Goal: Transaction & Acquisition: Purchase product/service

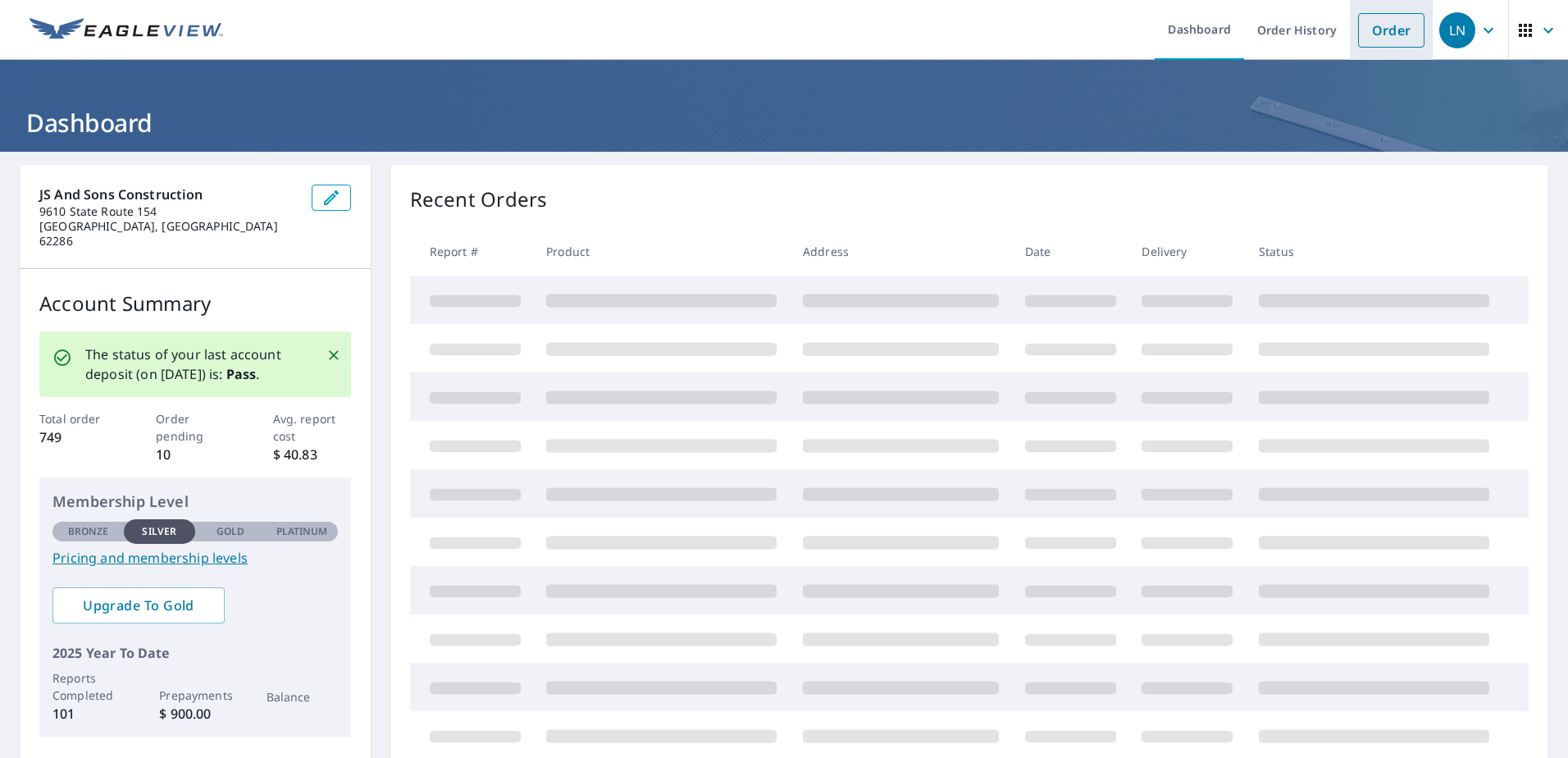
click at [1398, 28] on link "Order" at bounding box center [1391, 30] width 66 height 34
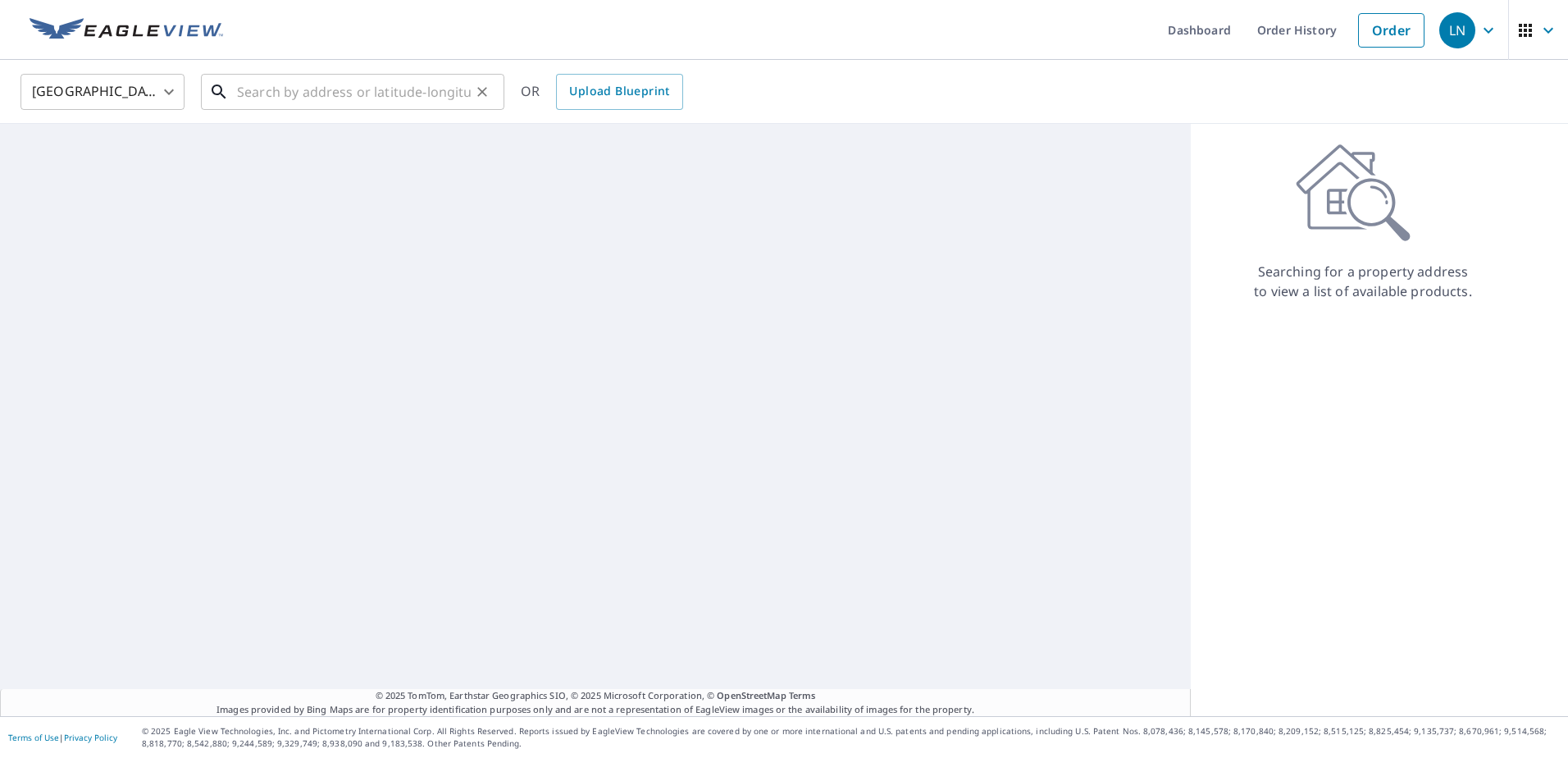
click at [399, 101] on input "text" at bounding box center [354, 92] width 234 height 46
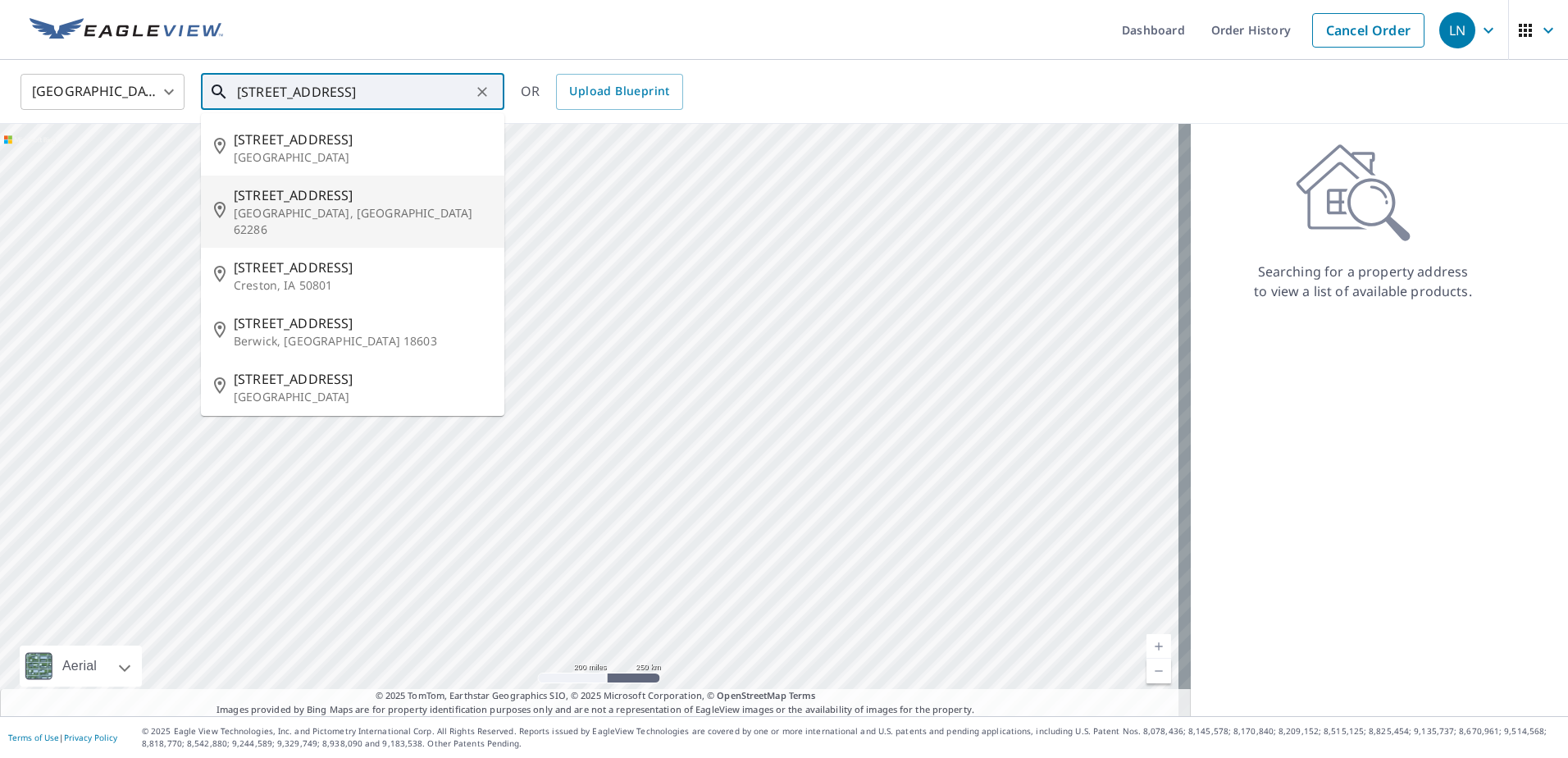
click at [320, 203] on span "[STREET_ADDRESS]" at bounding box center [363, 195] width 258 height 20
type input "[STREET_ADDRESS]"
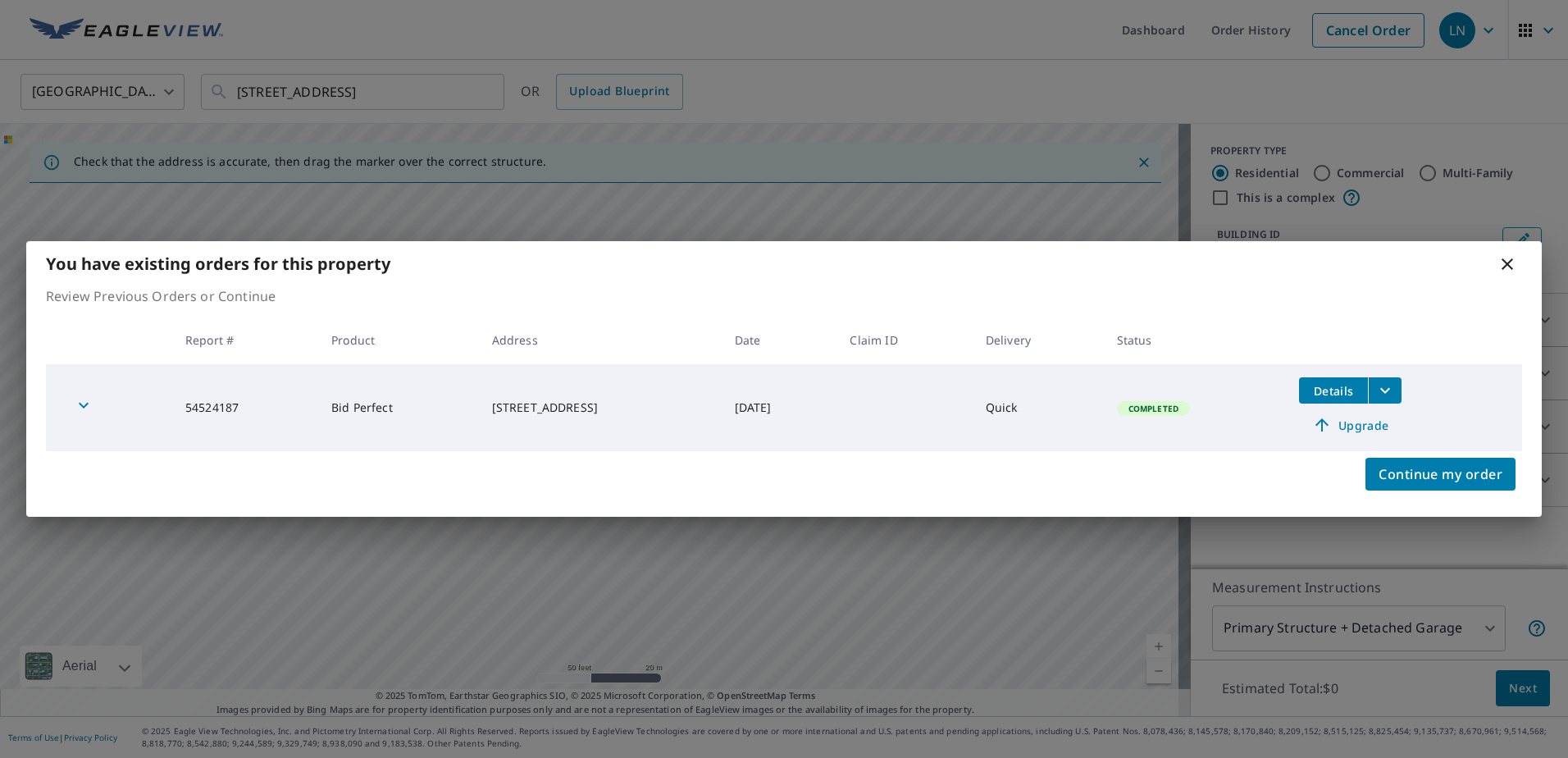
click at [1506, 257] on icon at bounding box center [1507, 264] width 20 height 20
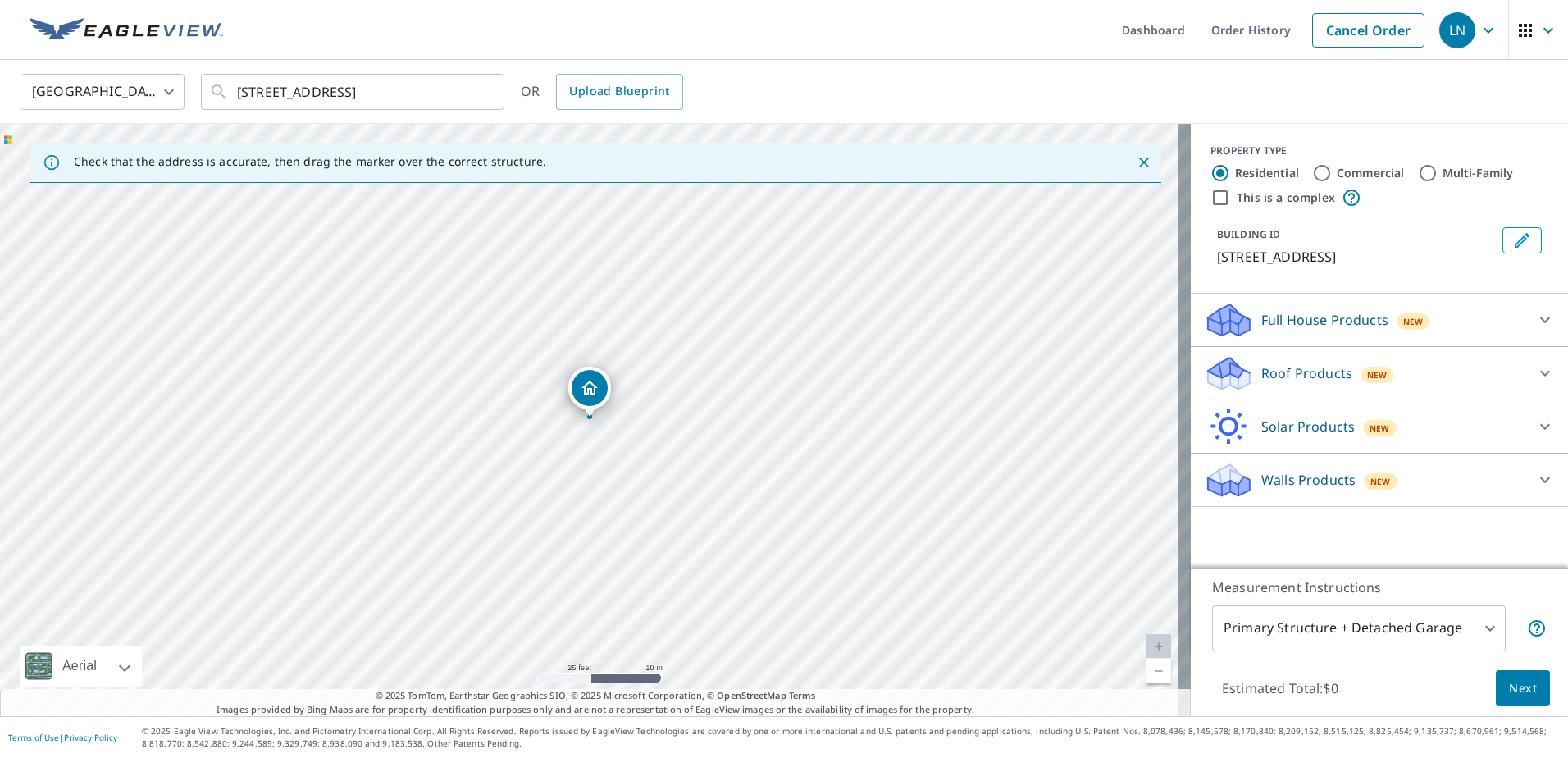
click at [1378, 628] on body "LN LN Dashboard Order History Cancel Order LN [GEOGRAPHIC_DATA] [GEOGRAPHIC_DAT…" at bounding box center [784, 379] width 1568 height 758
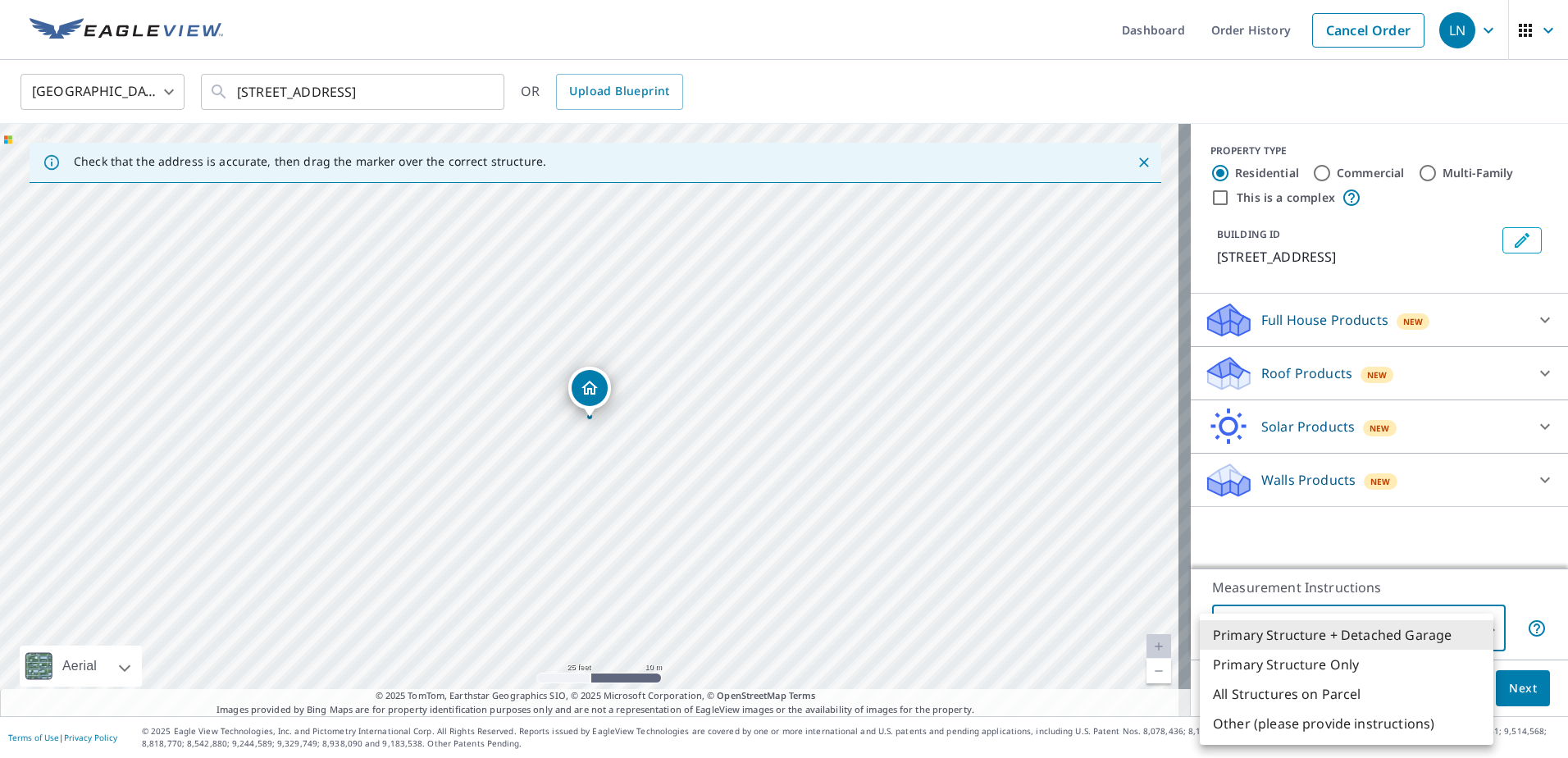
click at [1341, 658] on li "Primary Structure Only" at bounding box center [1347, 664] width 294 height 30
type input "2"
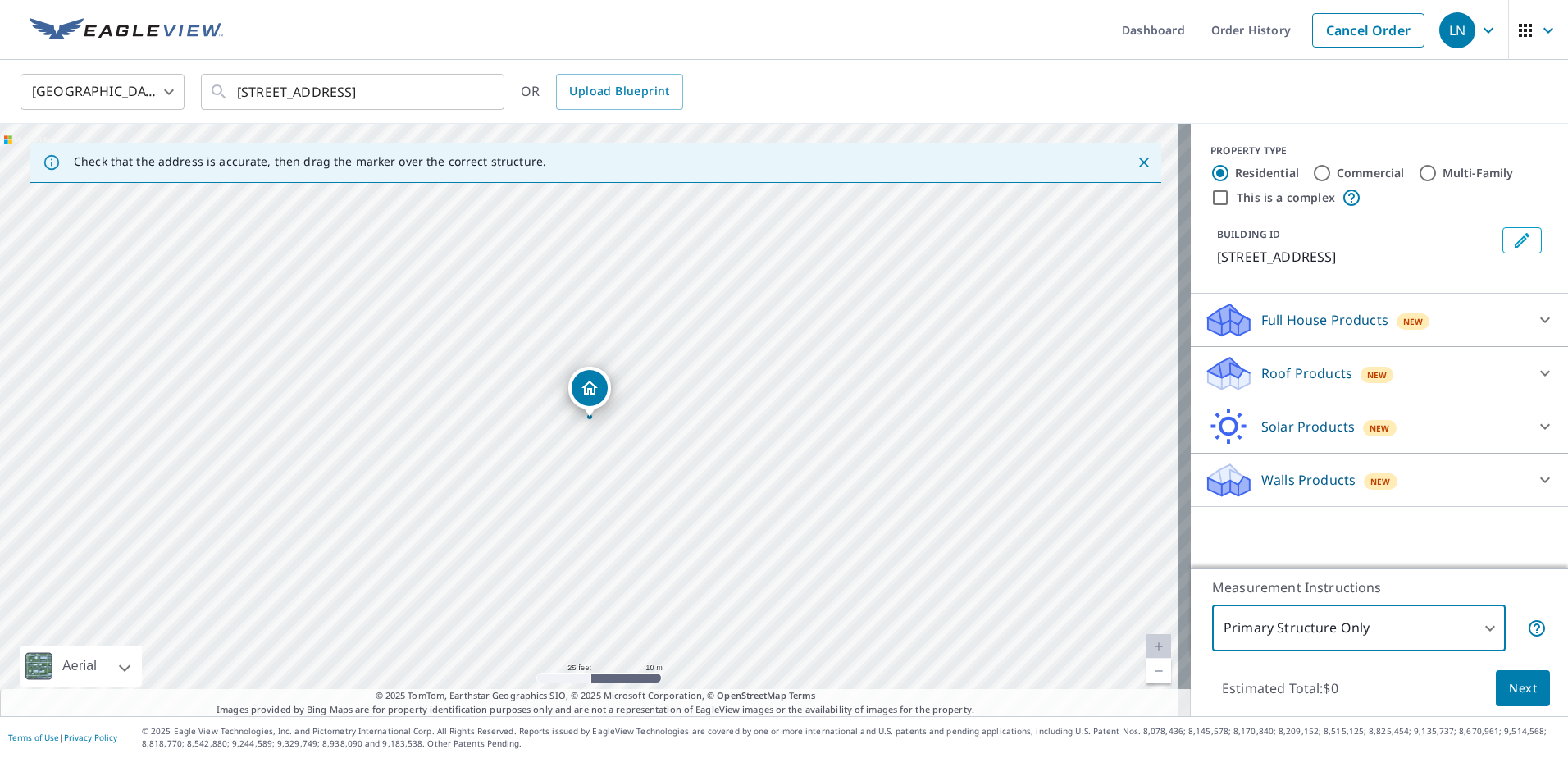
click at [1317, 378] on p "Roof Products" at bounding box center [1307, 374] width 91 height 20
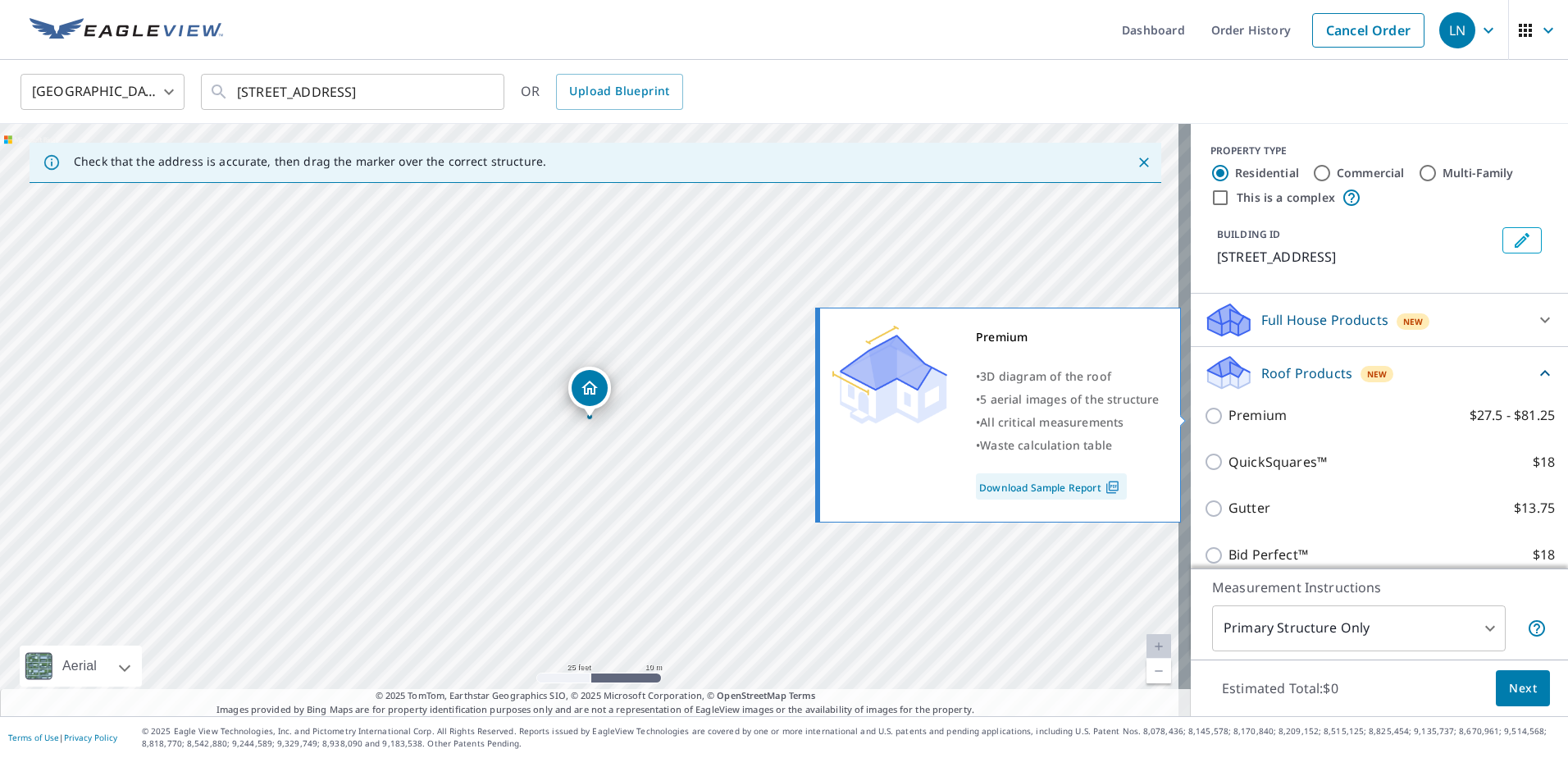
click at [1204, 413] on input "Premium $27.5 - $81.25" at bounding box center [1216, 416] width 24 height 20
checkbox input "true"
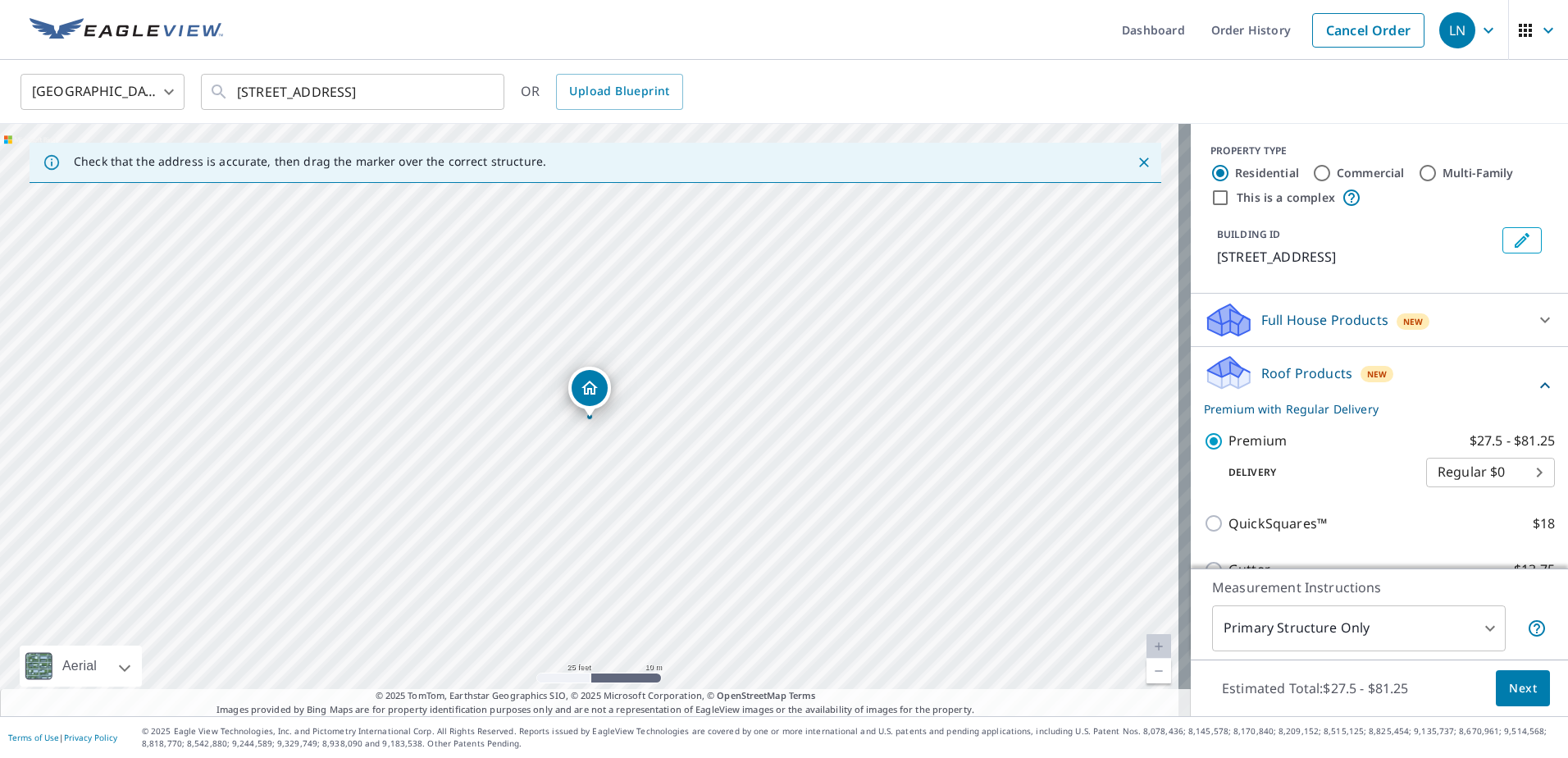
click at [1509, 683] on span "Next" at bounding box center [1523, 688] width 28 height 21
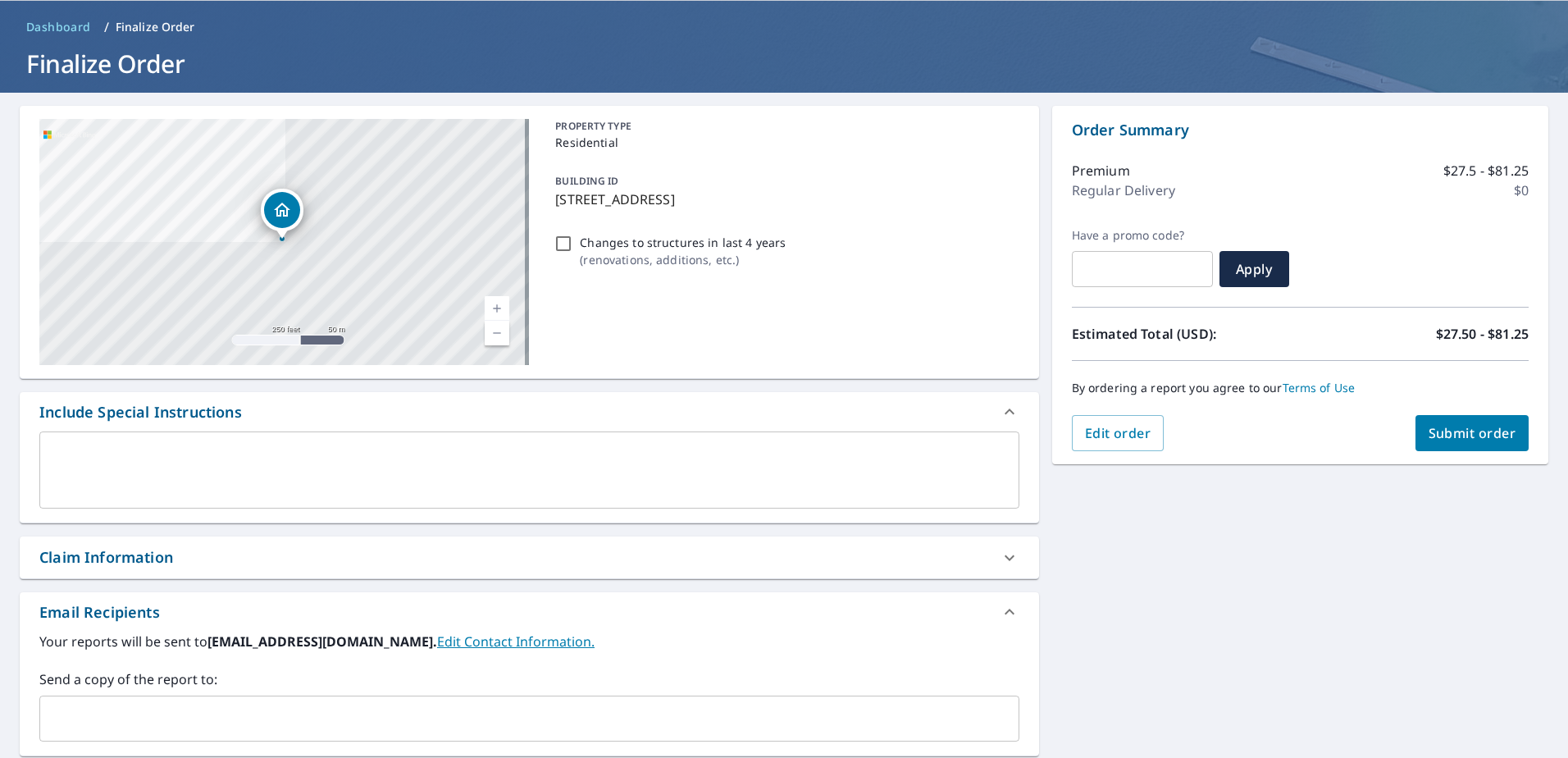
scroll to position [275, 0]
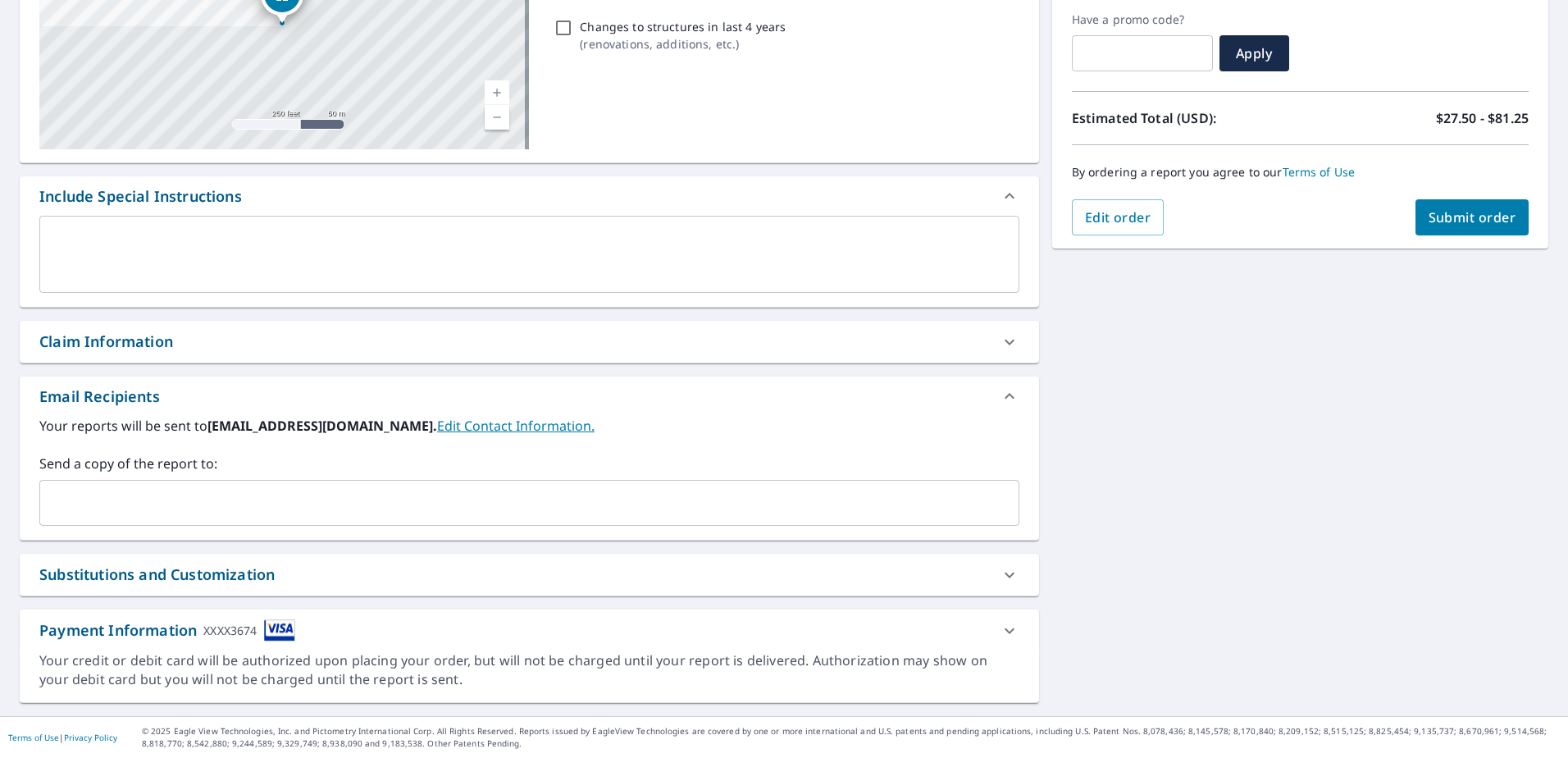
click at [162, 349] on div "Claim Information" at bounding box center [105, 341] width 133 height 22
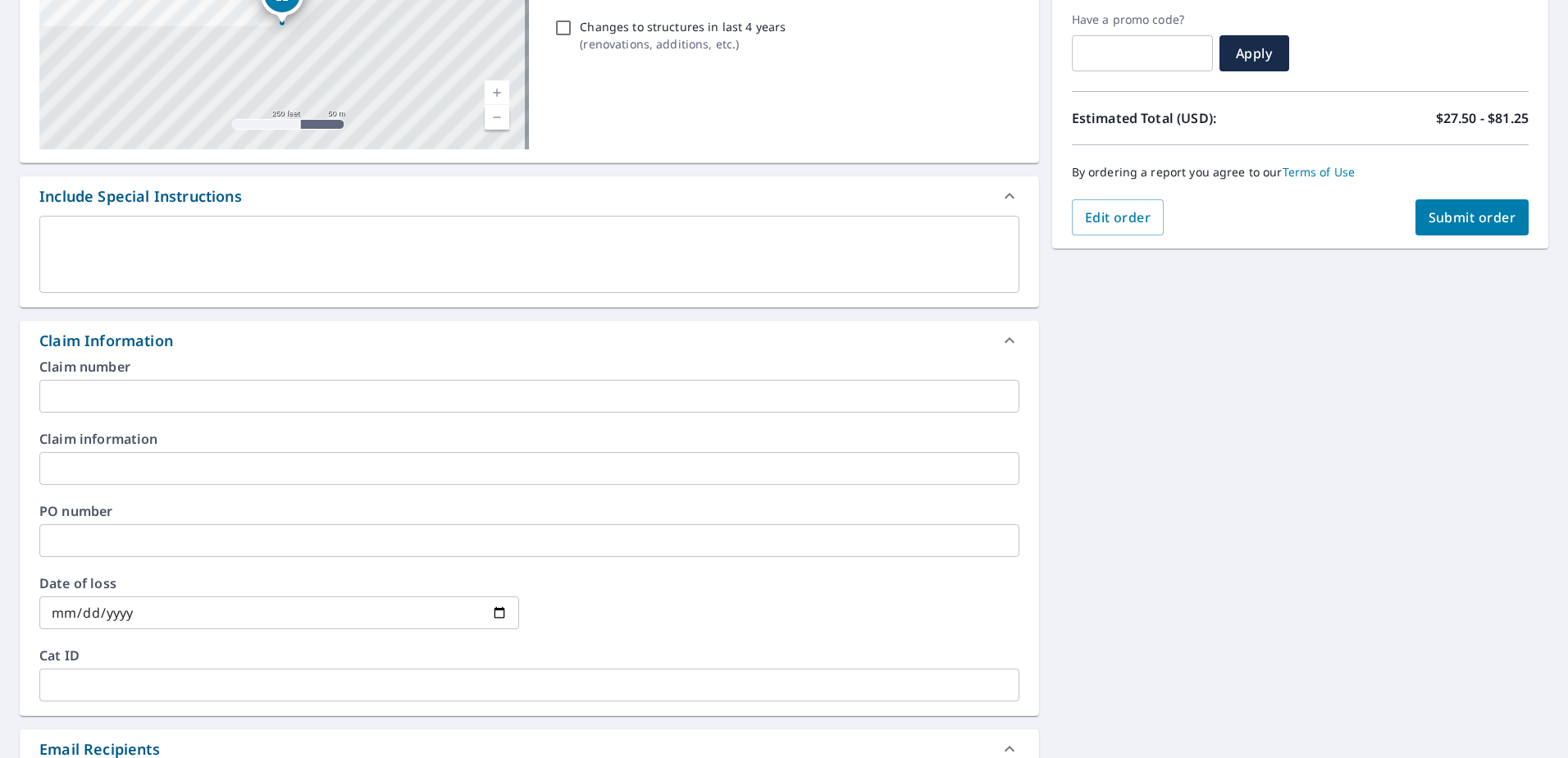
click at [172, 468] on input "text" at bounding box center [529, 468] width 980 height 33
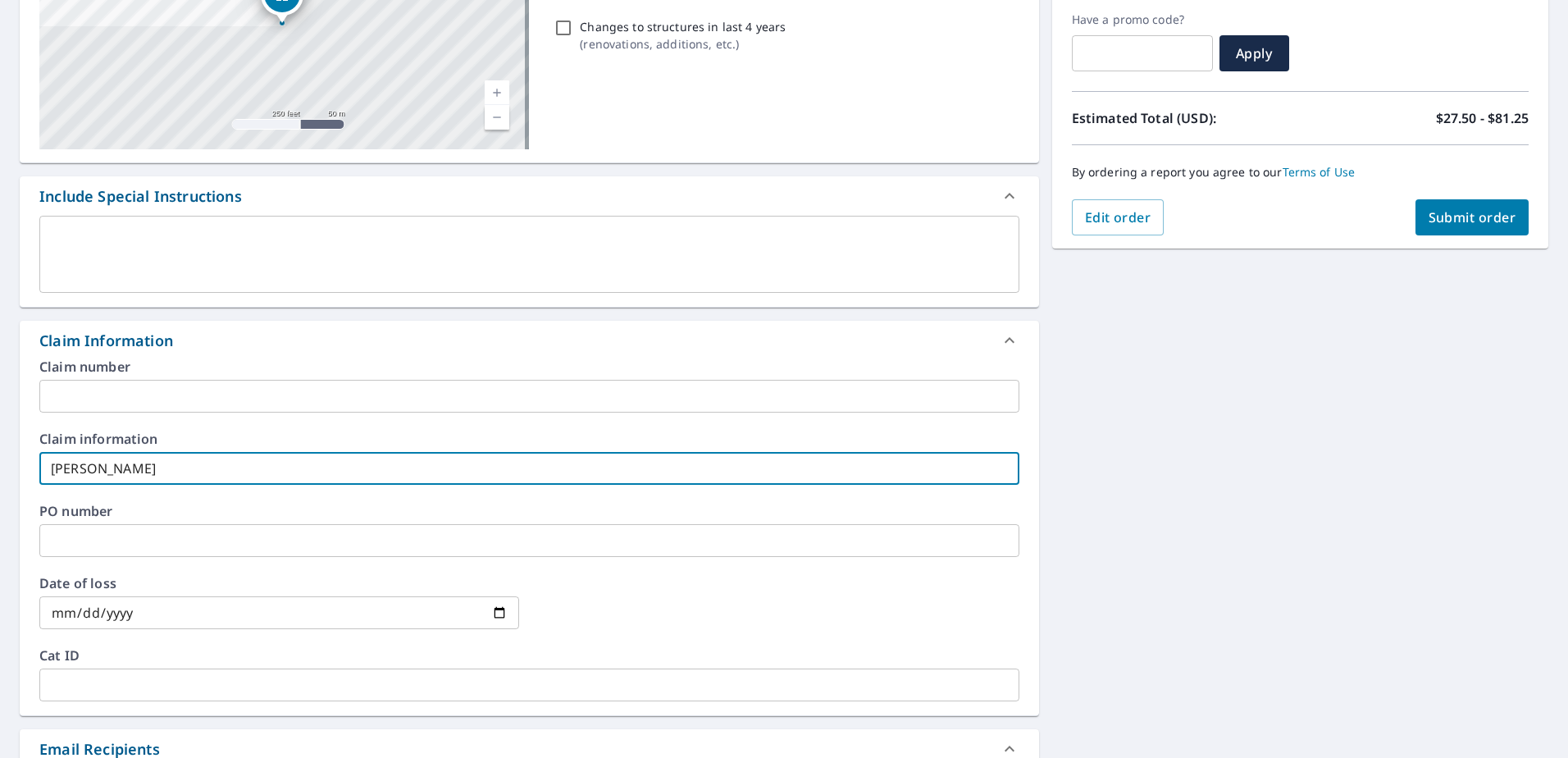
type input "[PERSON_NAME]"
click at [1483, 217] on span "Submit order" at bounding box center [1472, 218] width 88 height 18
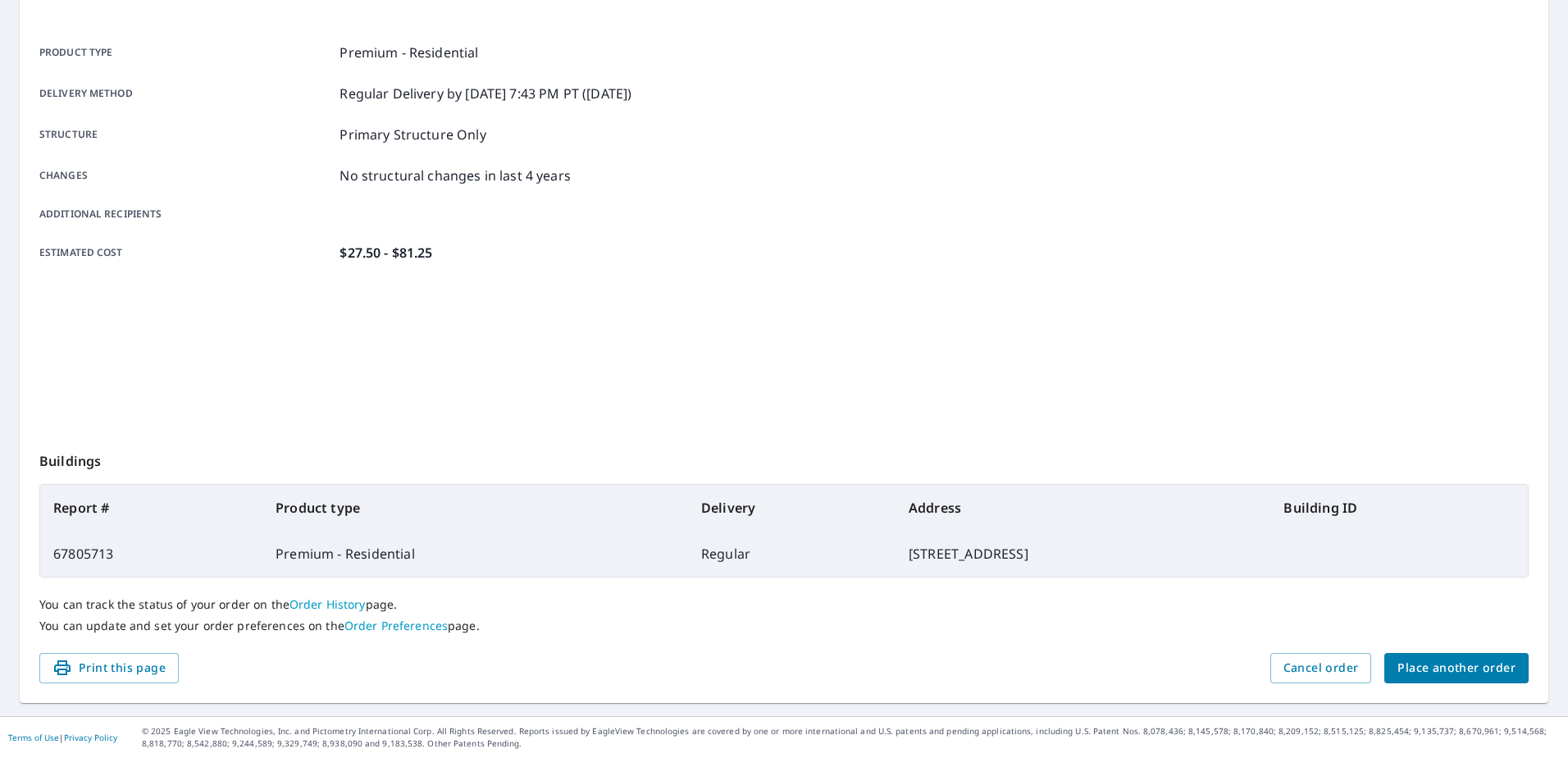
scroll to position [208, 0]
